Goal: Information Seeking & Learning: Learn about a topic

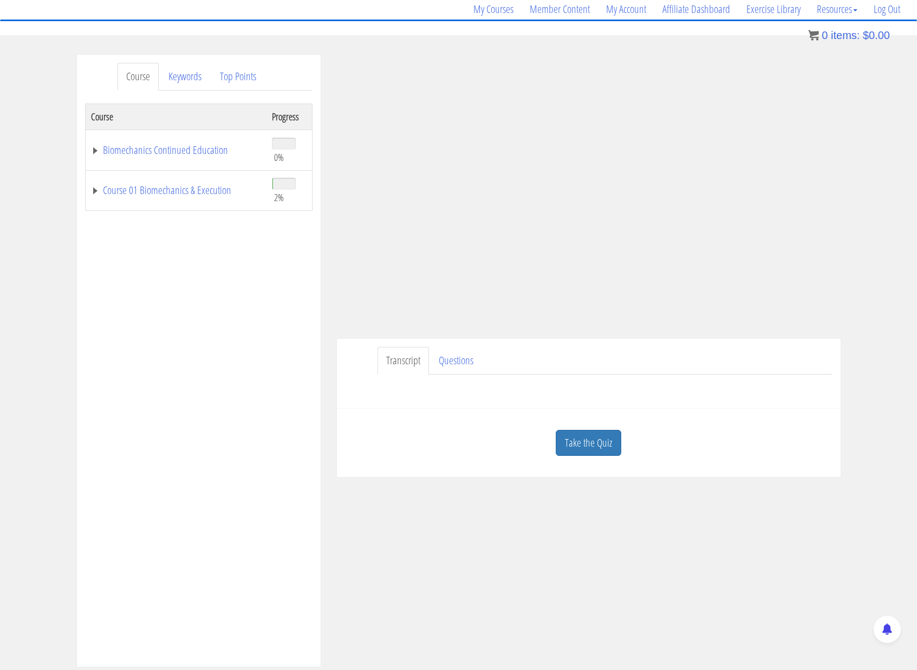
scroll to position [88, 0]
click at [603, 434] on link "Take the Quiz" at bounding box center [589, 442] width 66 height 27
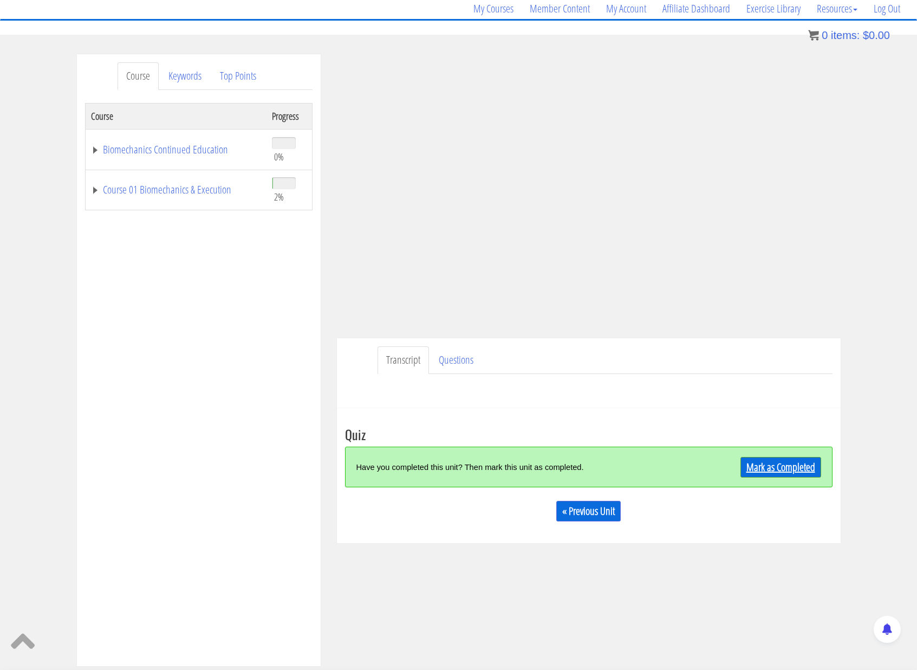
click at [790, 460] on link "Mark as Completed" at bounding box center [781, 467] width 81 height 21
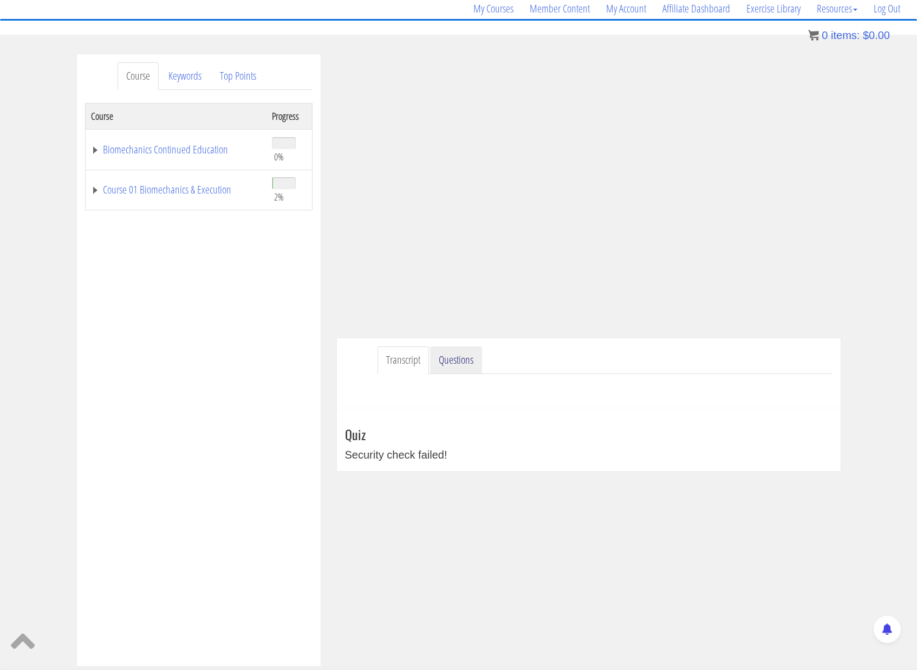
click at [459, 363] on link "Questions" at bounding box center [456, 360] width 52 height 28
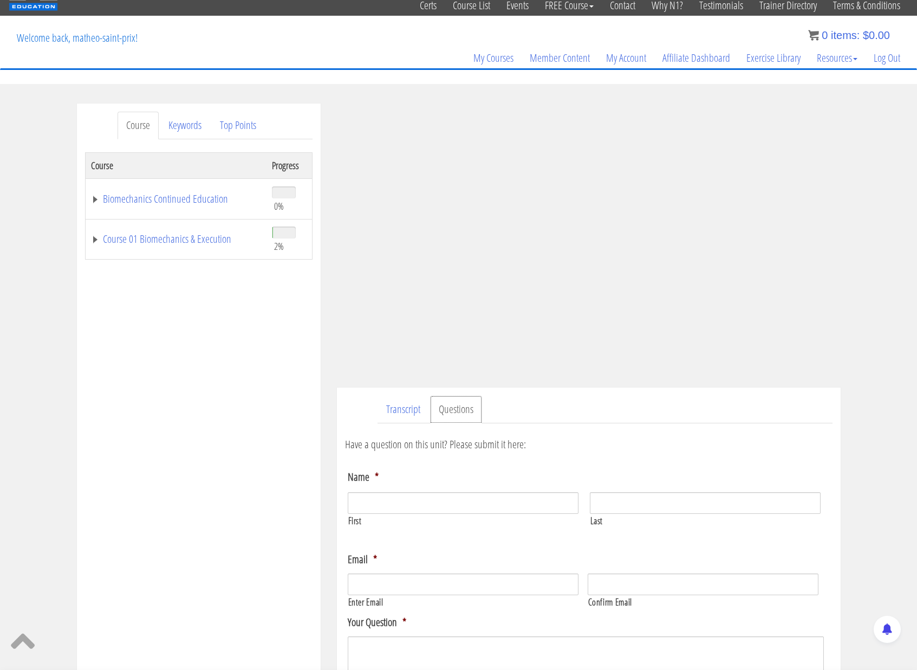
scroll to position [20, 0]
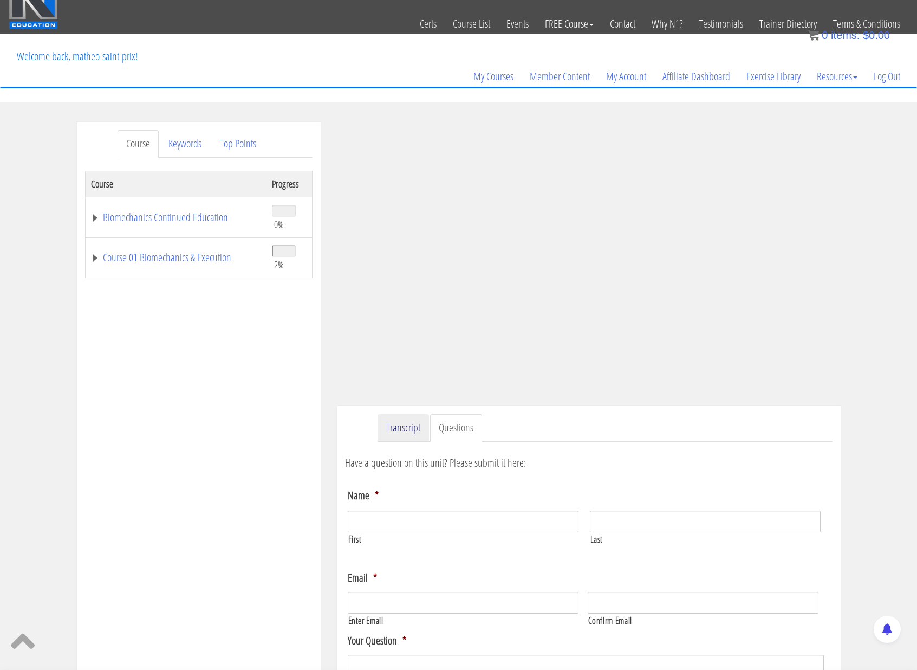
click at [413, 436] on link "Transcript" at bounding box center [403, 428] width 51 height 28
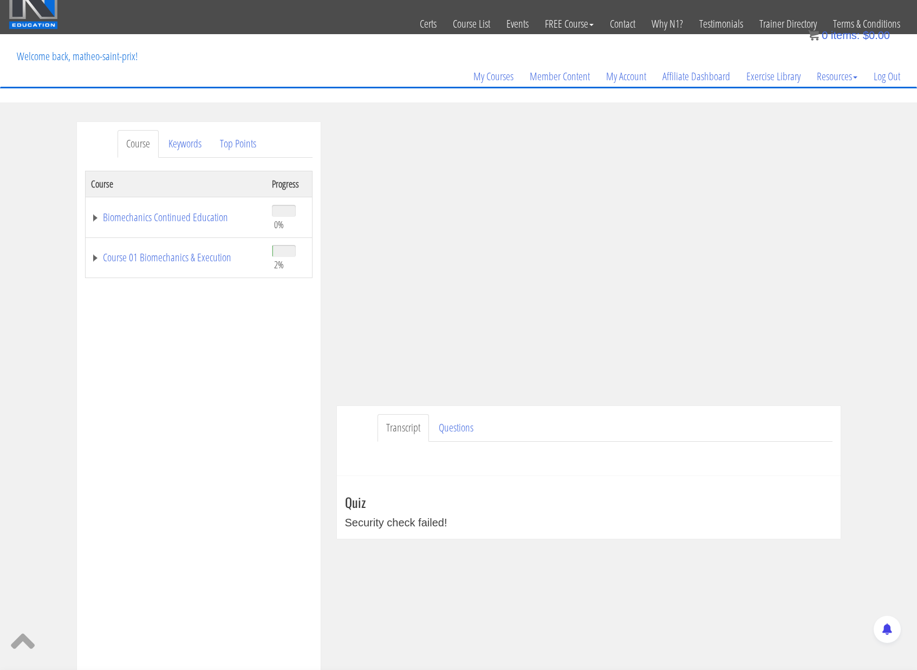
scroll to position [206, 0]
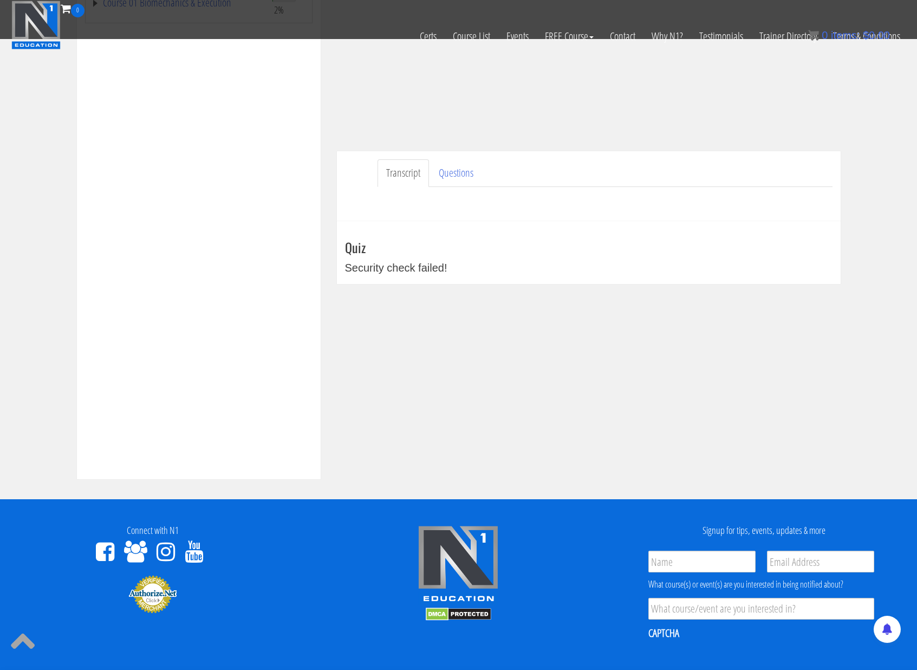
click at [428, 270] on div "Security check failed!" at bounding box center [589, 267] width 488 height 16
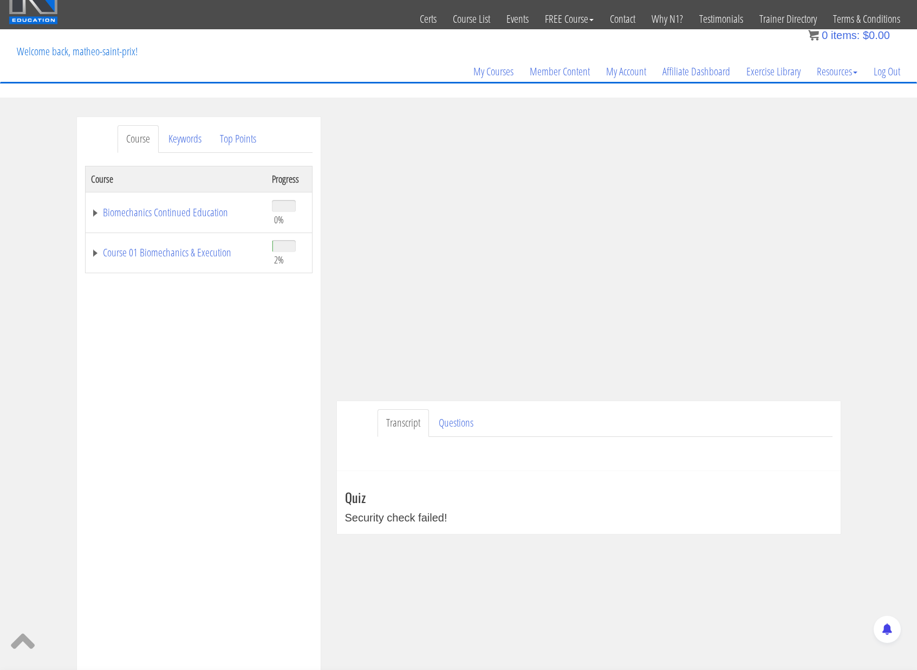
scroll to position [24, 0]
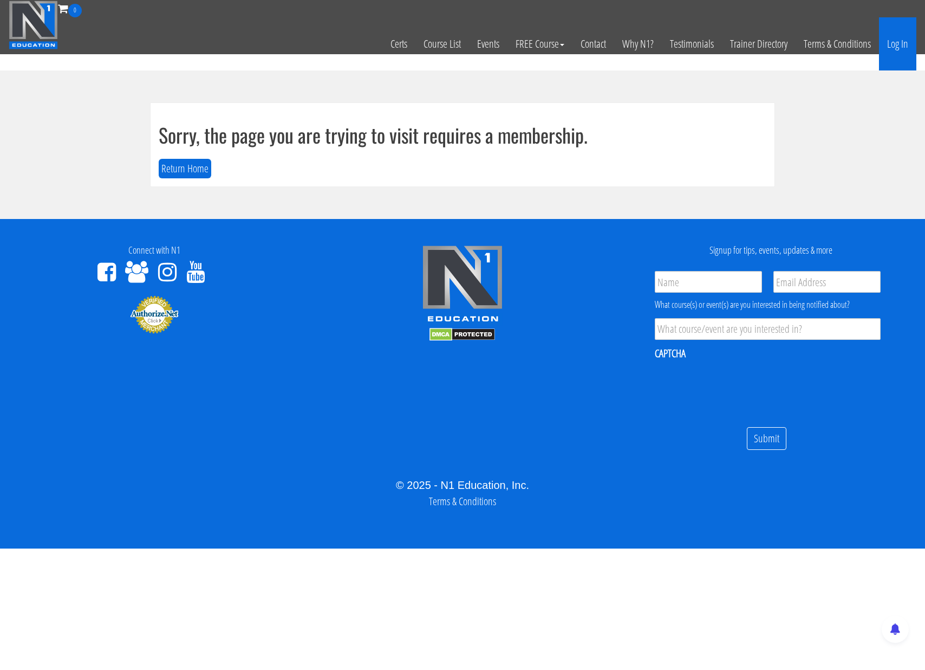
click at [888, 44] on link "Log In" at bounding box center [897, 43] width 37 height 53
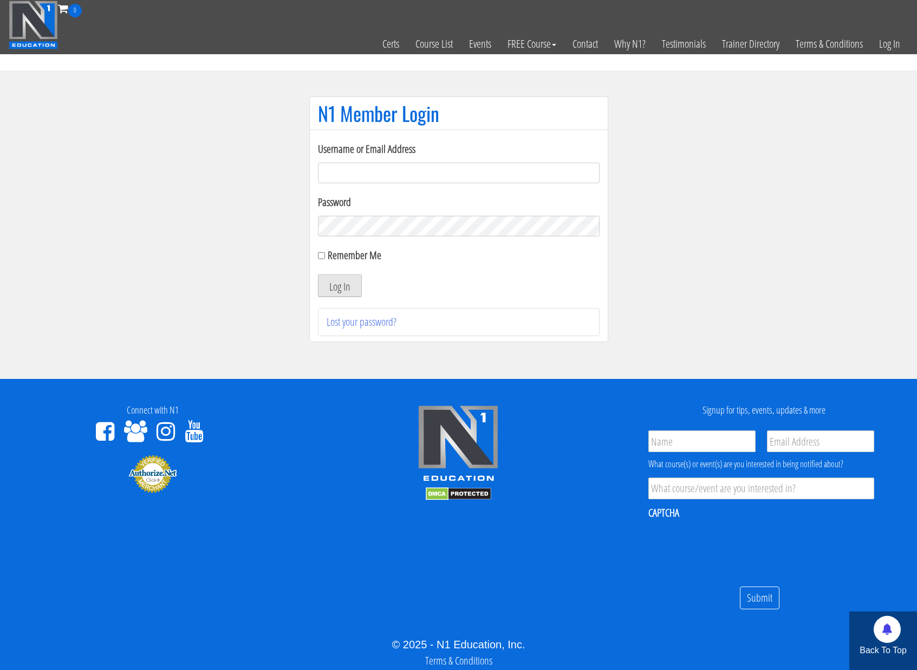
type input "[EMAIL_ADDRESS][DOMAIN_NAME]"
click at [358, 287] on button "Log In" at bounding box center [340, 285] width 44 height 23
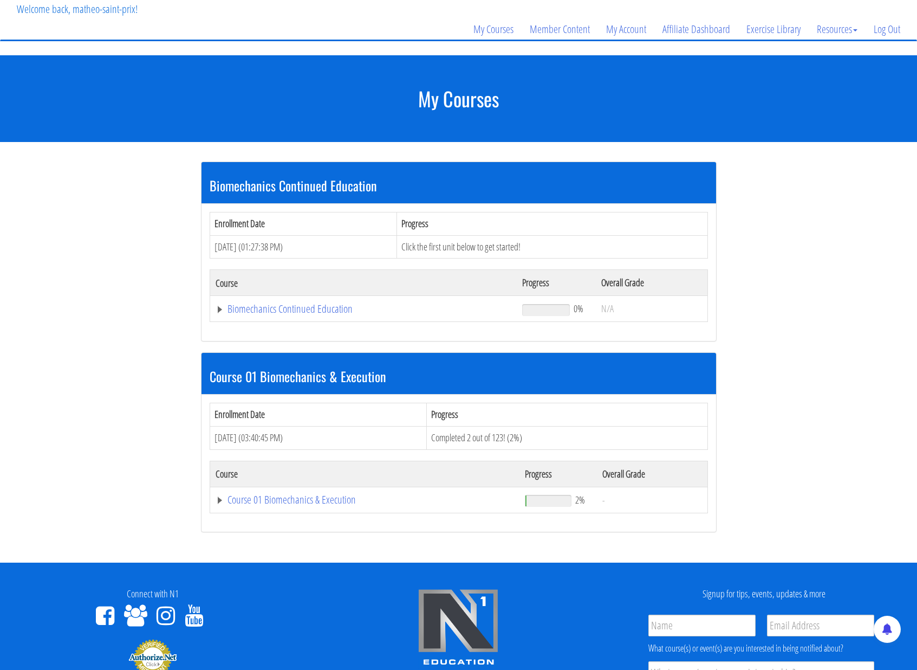
scroll to position [65, 0]
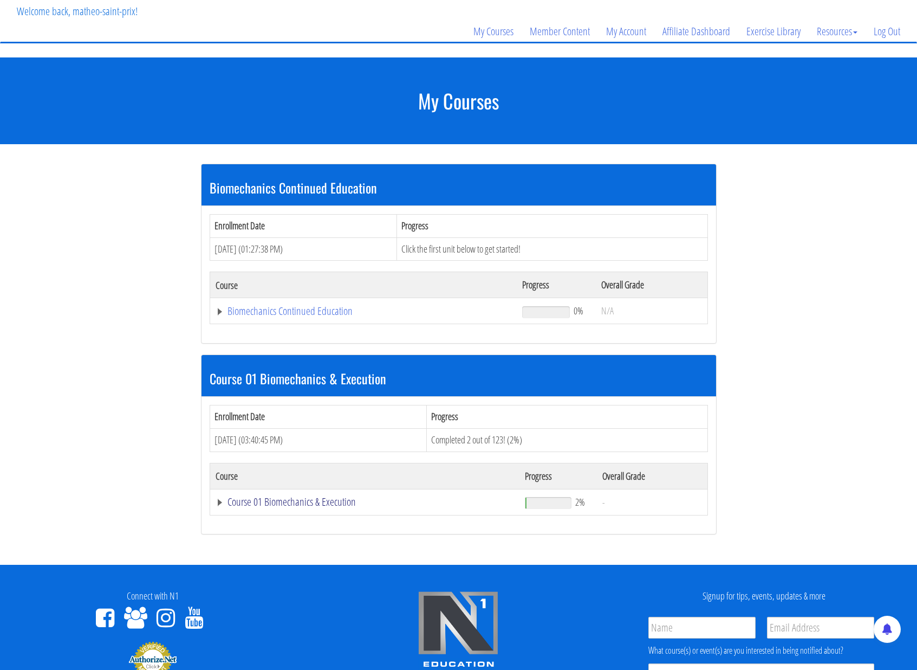
click at [276, 316] on link "Course 01 Biomechanics & Execution" at bounding box center [364, 311] width 296 height 11
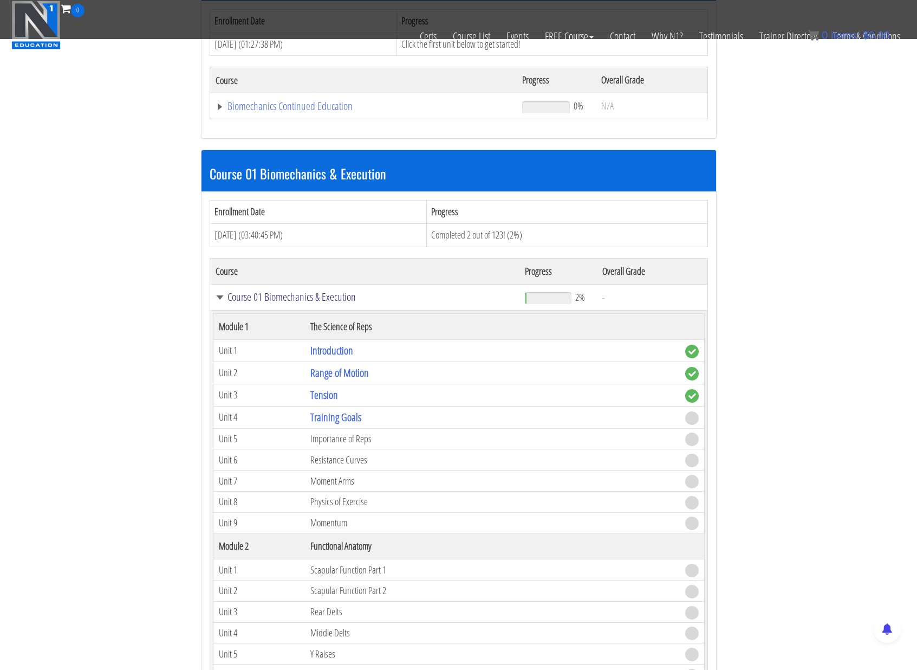
scroll to position [208, 0]
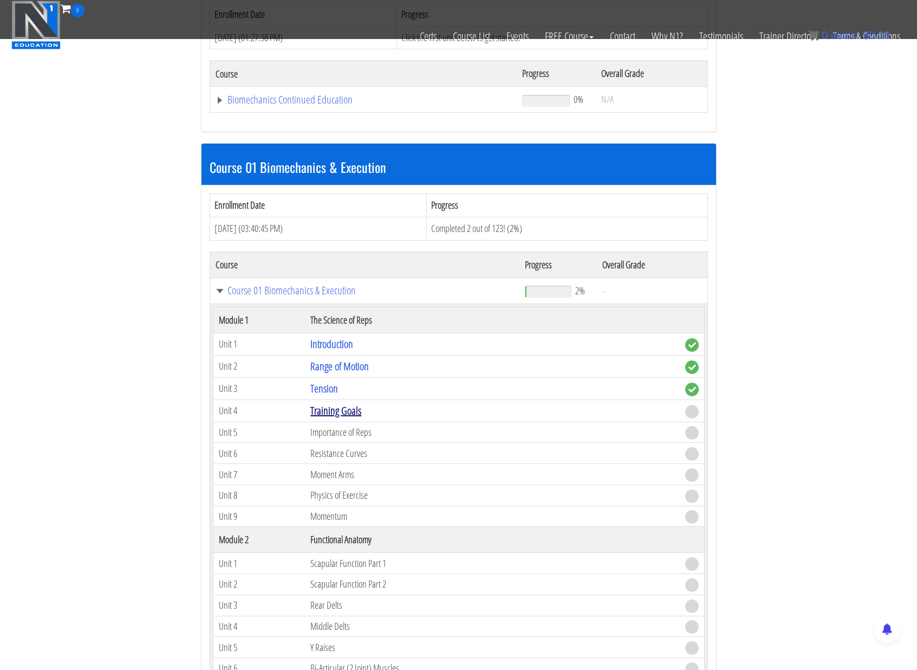
click at [342, 406] on link "Training Goals" at bounding box center [335, 410] width 51 height 15
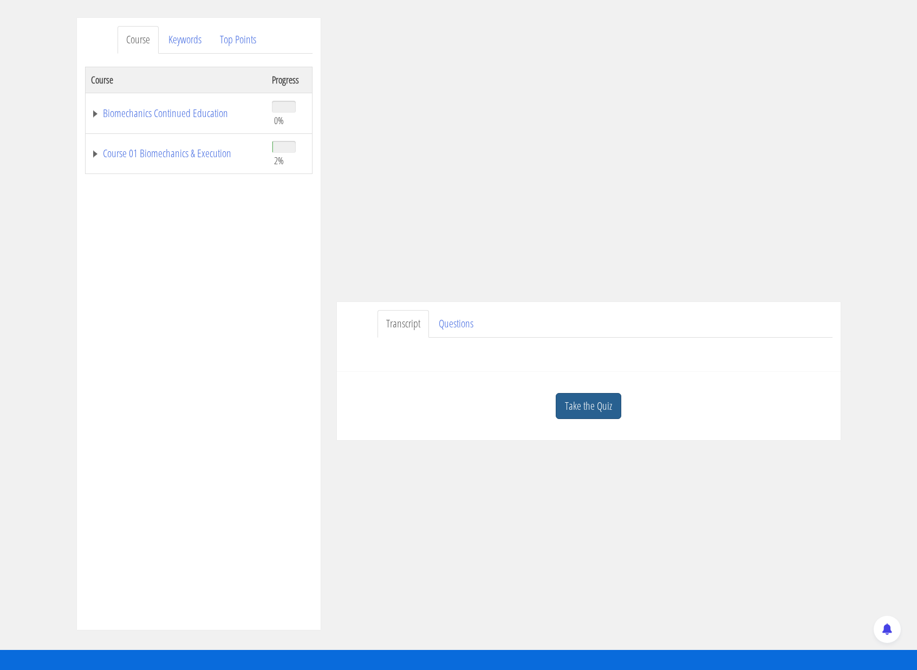
click at [577, 400] on link "Take the Quiz" at bounding box center [589, 406] width 66 height 27
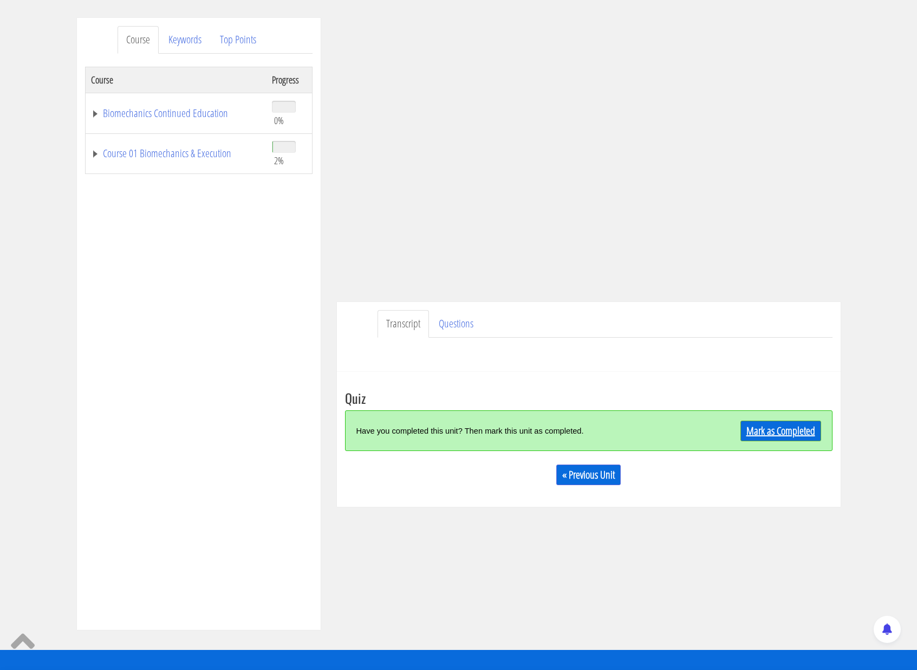
click at [762, 426] on link "Mark as Completed" at bounding box center [781, 430] width 81 height 21
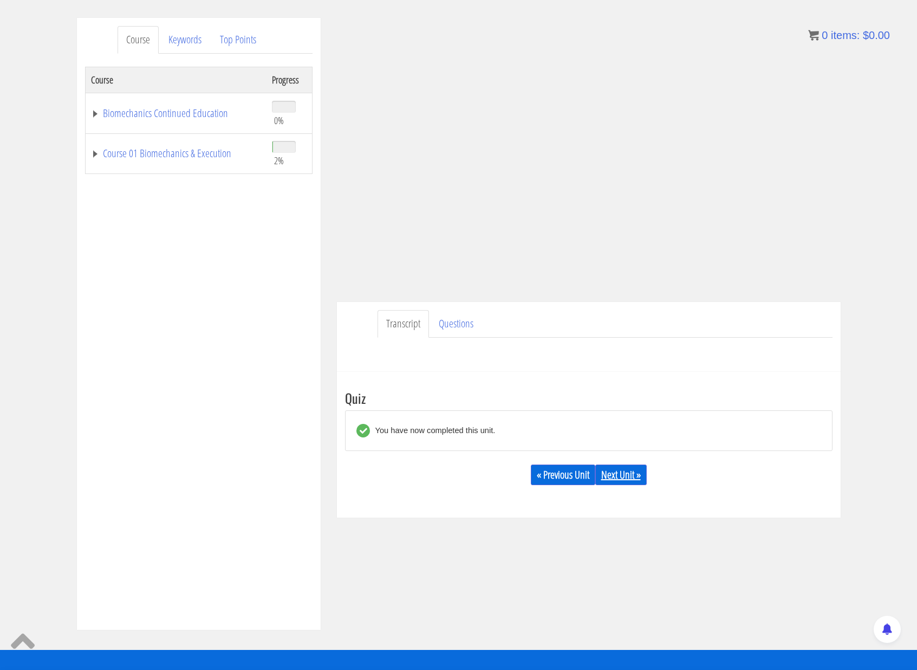
click at [607, 476] on link "Next Unit »" at bounding box center [620, 474] width 51 height 21
